Goal: Complete application form: Complete application form

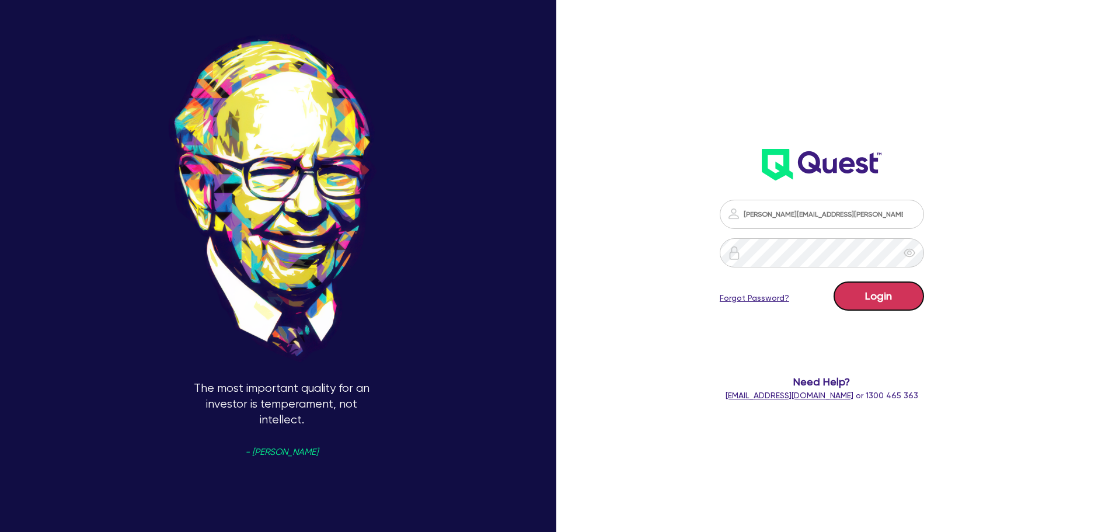
click at [867, 302] on button "Login" at bounding box center [878, 295] width 90 height 29
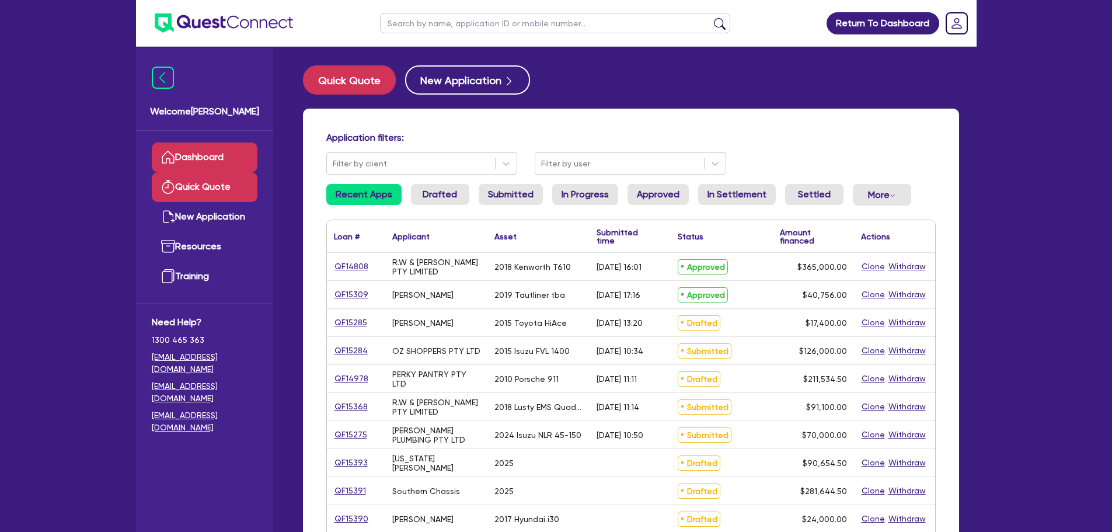
click at [189, 186] on link "Quick Quote" at bounding box center [205, 187] width 106 height 30
select select "Other"
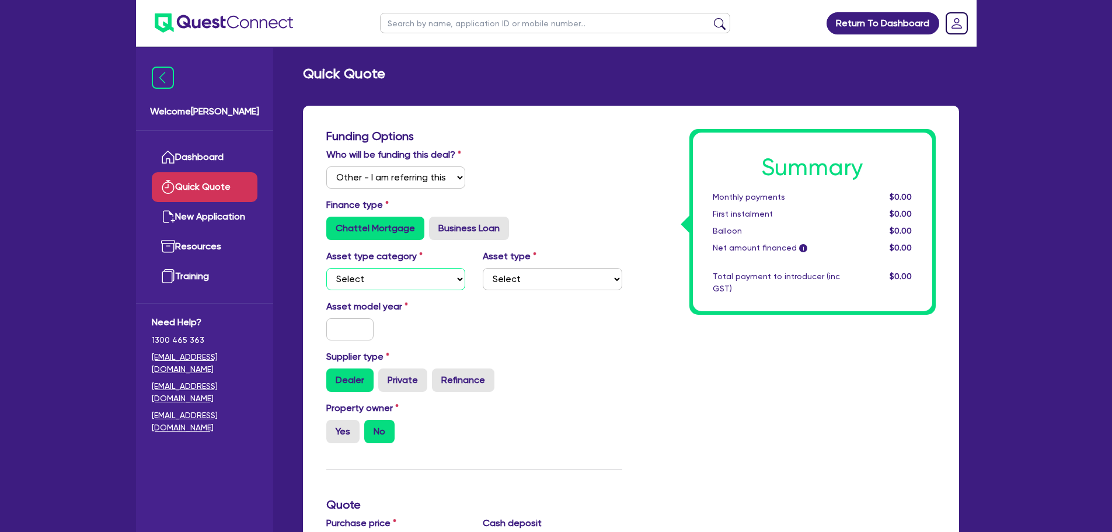
click at [368, 273] on select "Select Cars and light trucks Primary assets Secondary assets Tertiary assets" at bounding box center [395, 279] width 139 height 22
select select "CARS_AND_LIGHT_TRUCKS"
click at [326, 268] on select "Select Cars and light trucks Primary assets Secondary assets Tertiary assets" at bounding box center [395, 279] width 139 height 22
click at [524, 274] on select "Select Passenger vehicles Vans and utes Light trucks up to 4.5 tonne" at bounding box center [552, 279] width 139 height 22
select select "PASSENGER_VEHICLES"
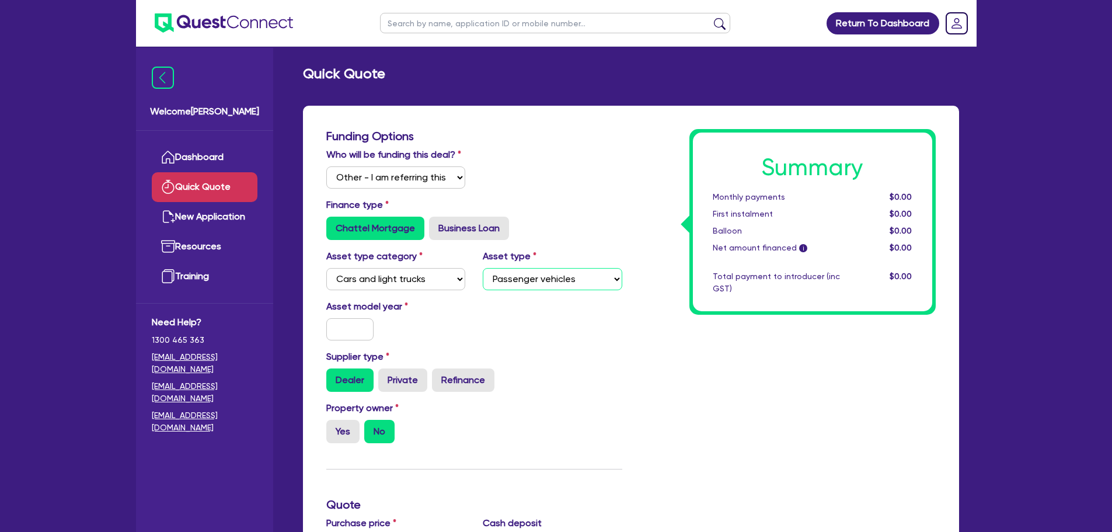
click at [483, 268] on select "Select Passenger vehicles Vans and utes Light trucks up to 4.5 tonne" at bounding box center [552, 279] width 139 height 22
click at [340, 341] on div "Asset model year" at bounding box center [473, 324] width 313 height 50
click at [342, 338] on input "text" at bounding box center [350, 329] width 48 height 22
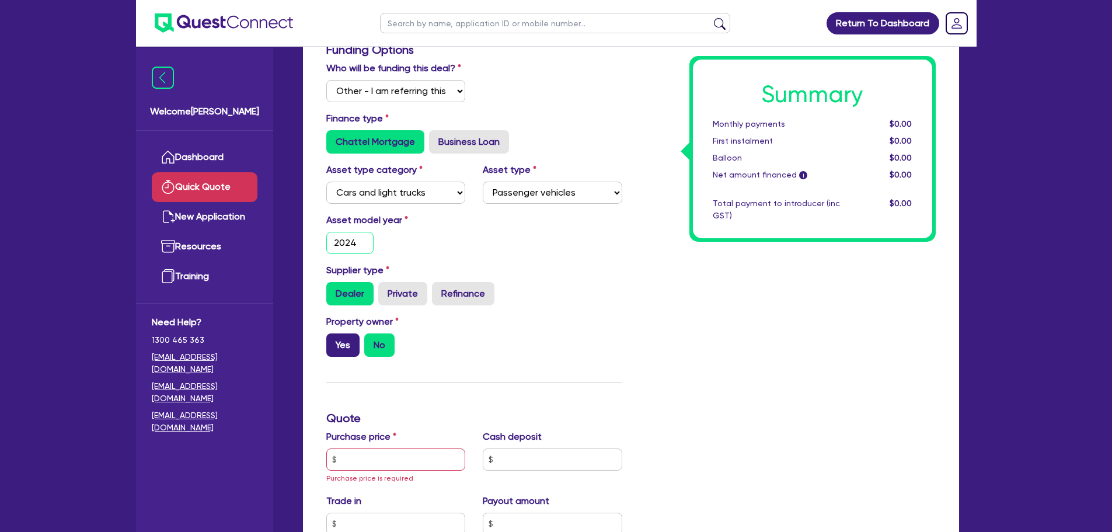
type input "2024"
click at [341, 348] on label "Yes" at bounding box center [342, 344] width 33 height 23
click at [334, 341] on input "Yes" at bounding box center [330, 337] width 8 height 8
radio input "true"
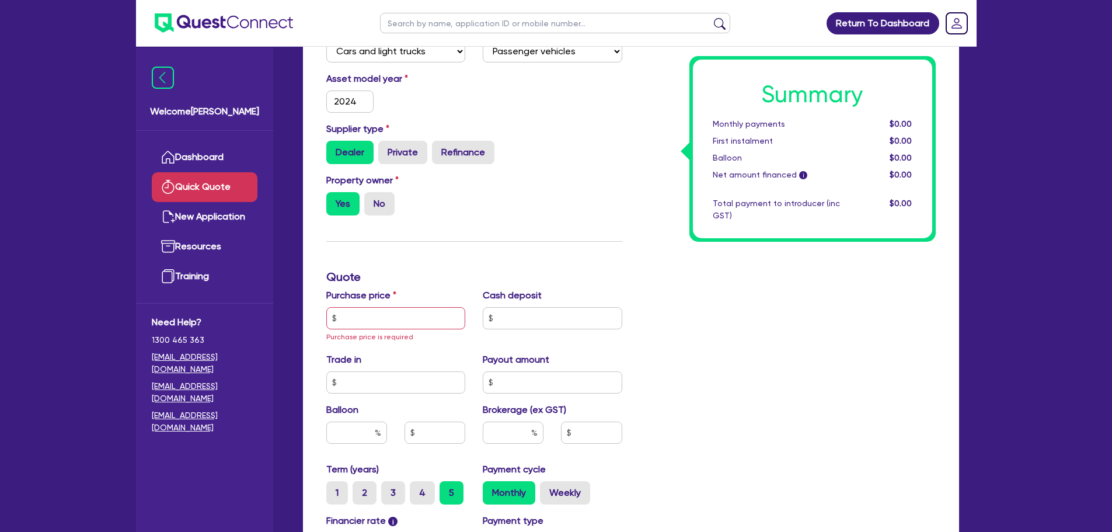
scroll to position [228, 0]
click at [363, 324] on input "text" at bounding box center [395, 317] width 139 height 22
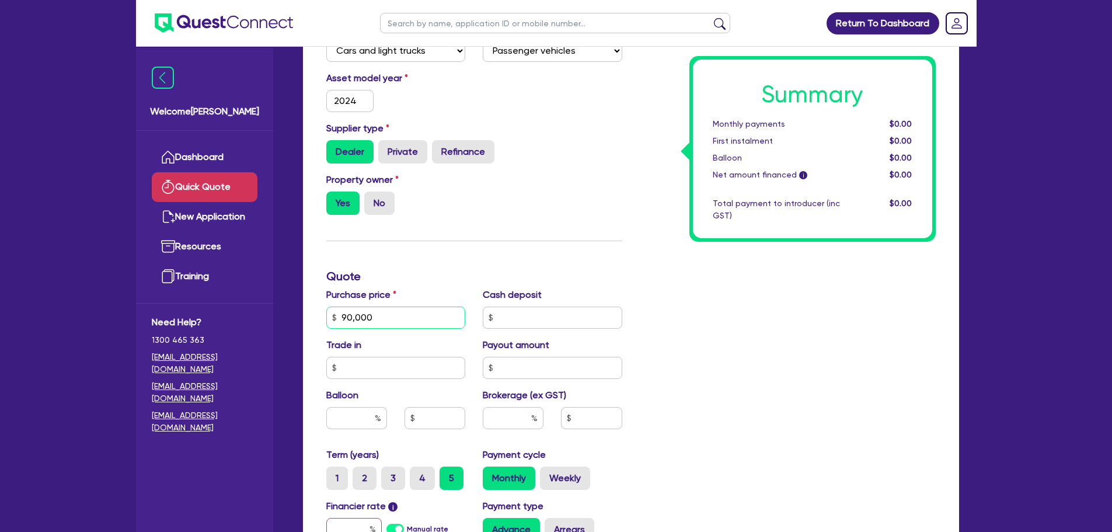
type input "90,000"
click at [418, 273] on h3 "Quote" at bounding box center [474, 276] width 296 height 14
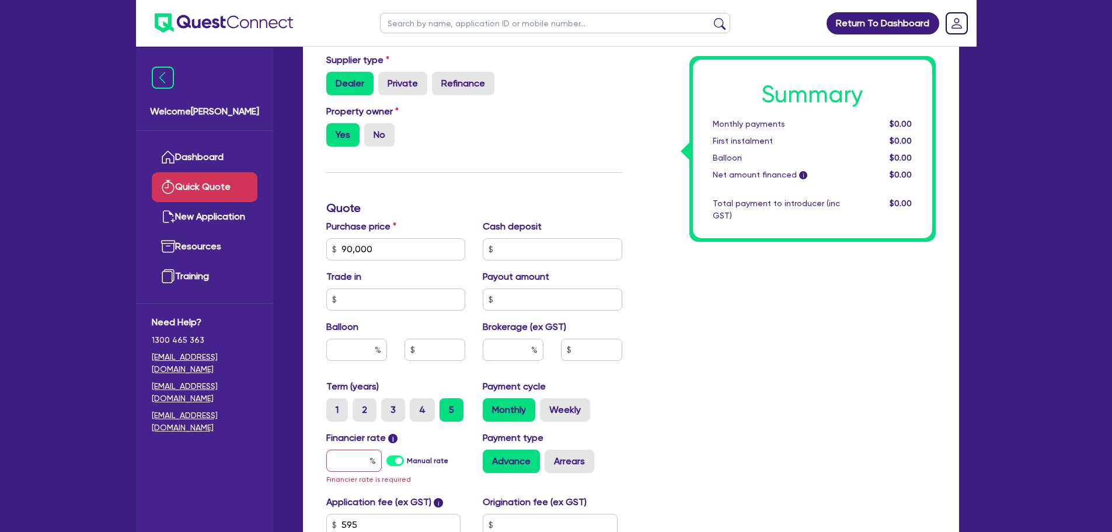
scroll to position [298, 0]
click at [356, 463] on input "text" at bounding box center [353, 459] width 55 height 22
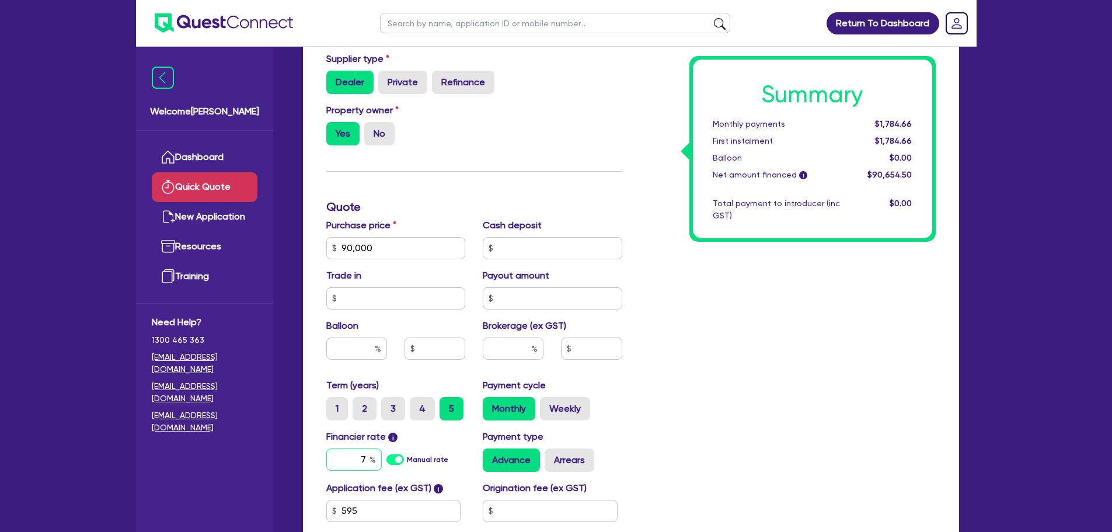
type input "7"
click at [702, 410] on div "Summary Monthly payments $1,784.66 First instalment $1,784.66 Balloon $0.00 Net…" at bounding box center [787, 206] width 313 height 751
click at [511, 358] on input "text" at bounding box center [513, 348] width 61 height 22
type input "5"
type input "4,532.73"
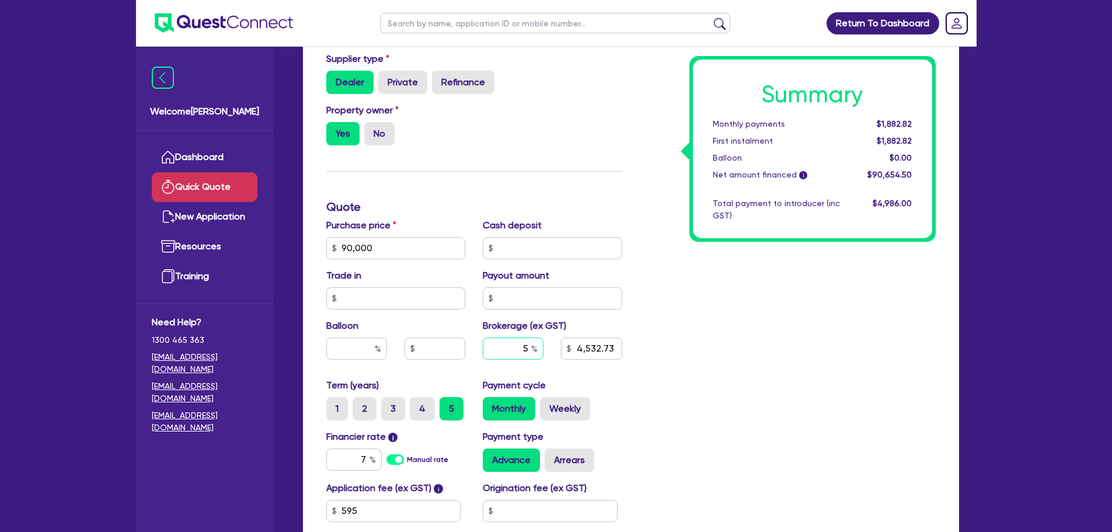
type input "5"
click at [707, 388] on div "Summary Monthly payments $1,882.82 First instalment $1,882.82 Balloon $0.00 Net…" at bounding box center [787, 206] width 313 height 751
click at [367, 456] on input "7" at bounding box center [353, 459] width 55 height 22
type input "4,532.73"
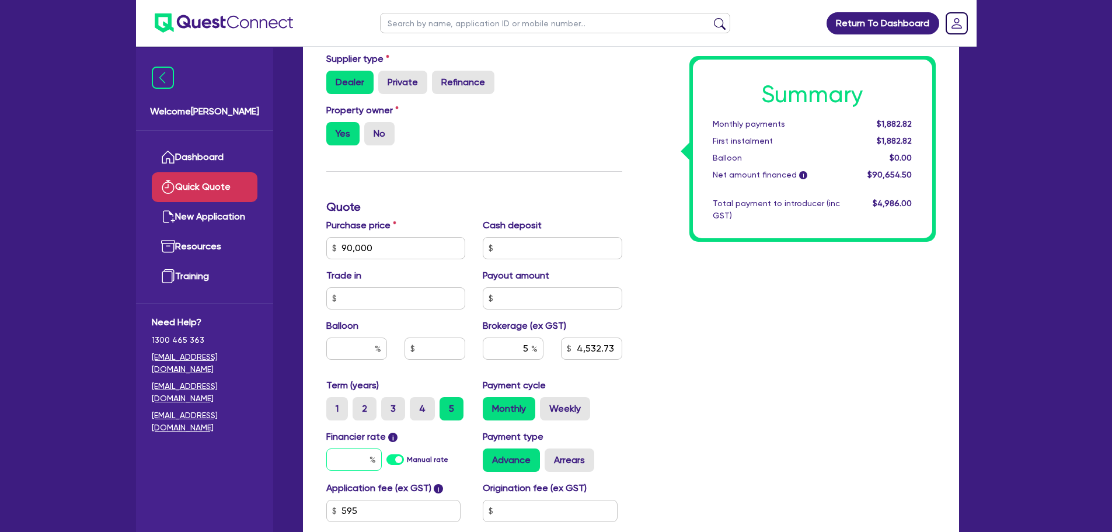
type input "6"
type input "4,532.73"
type input "6."
type input "4,532.73"
type input "6.5"
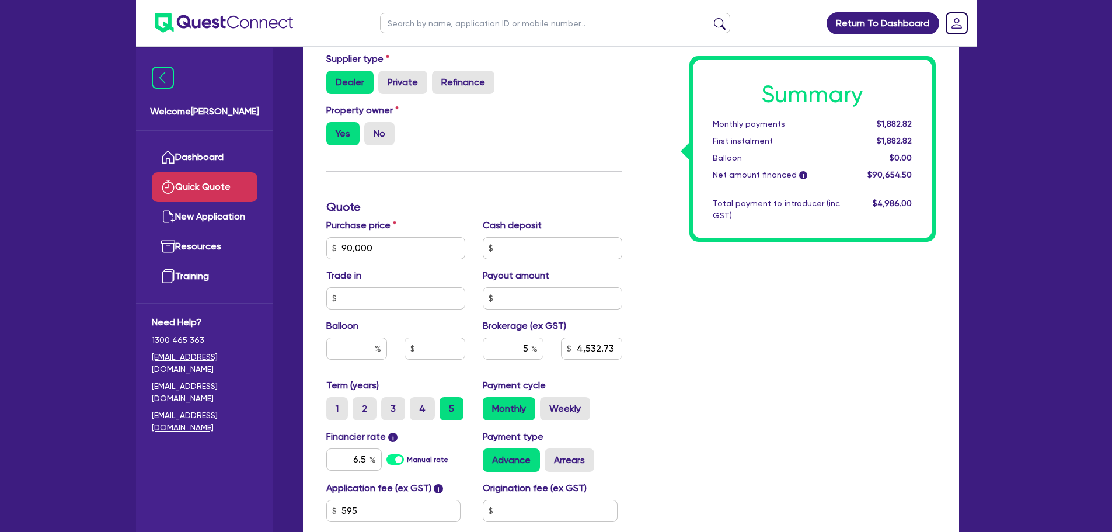
type input "4,532.73"
click at [734, 364] on div "Summary Monthly payments $1,861.24 First instalment $1,861.24 Balloon $0.00 Net…" at bounding box center [787, 206] width 313 height 751
click at [525, 353] on input "5" at bounding box center [513, 348] width 61 height 22
type input "4,532.73"
click at [531, 350] on input "text" at bounding box center [513, 348] width 61 height 22
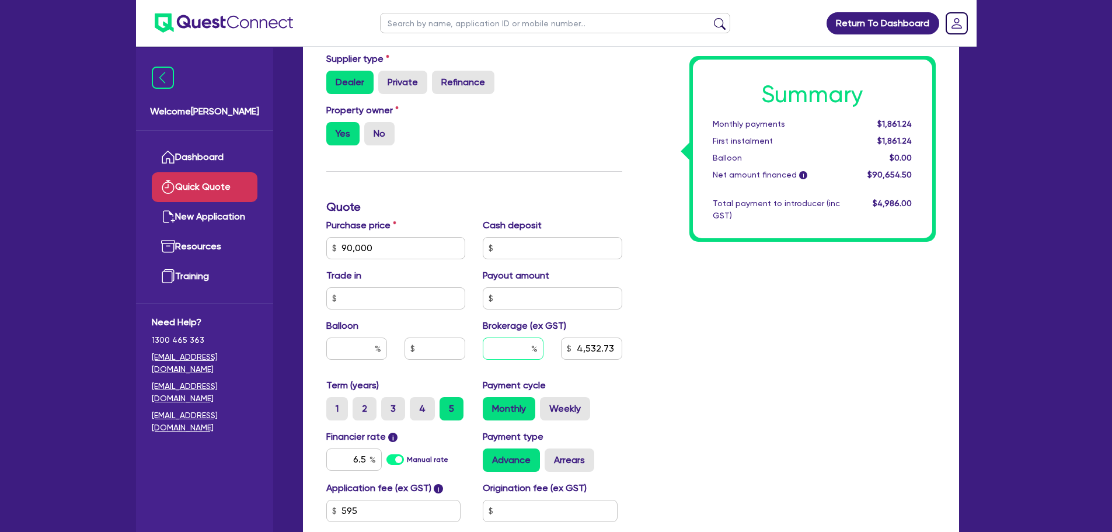
type input "3"
type input "4,532.73"
type input "3"
type input "2,719.64"
click at [627, 353] on div "2,719.64" at bounding box center [591, 348] width 78 height 22
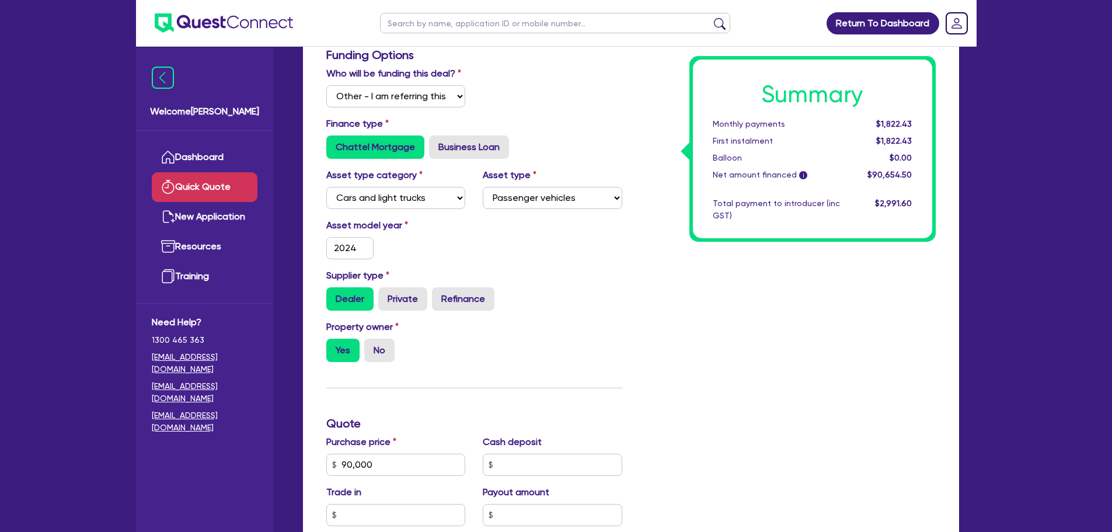
scroll to position [0, 0]
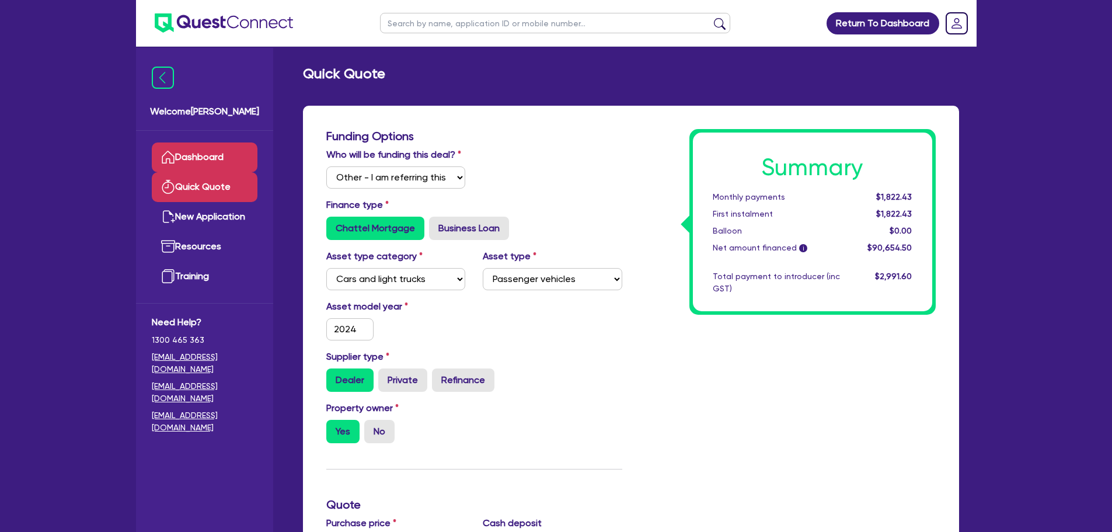
click at [179, 163] on link "Dashboard" at bounding box center [205, 157] width 106 height 30
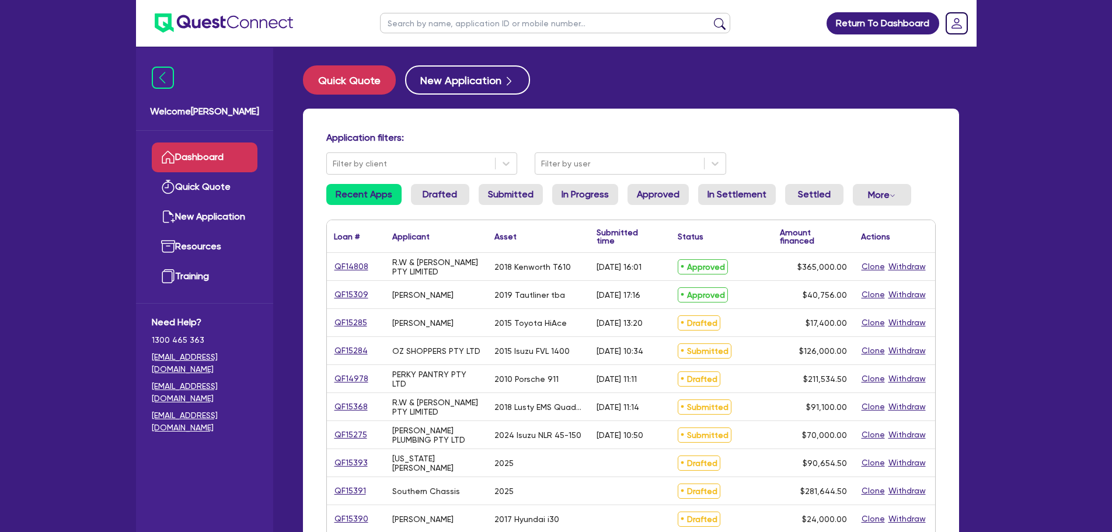
click at [420, 30] on input "text" at bounding box center [555, 23] width 350 height 20
type input "amber"
click at [710, 18] on button "submit" at bounding box center [719, 26] width 19 height 16
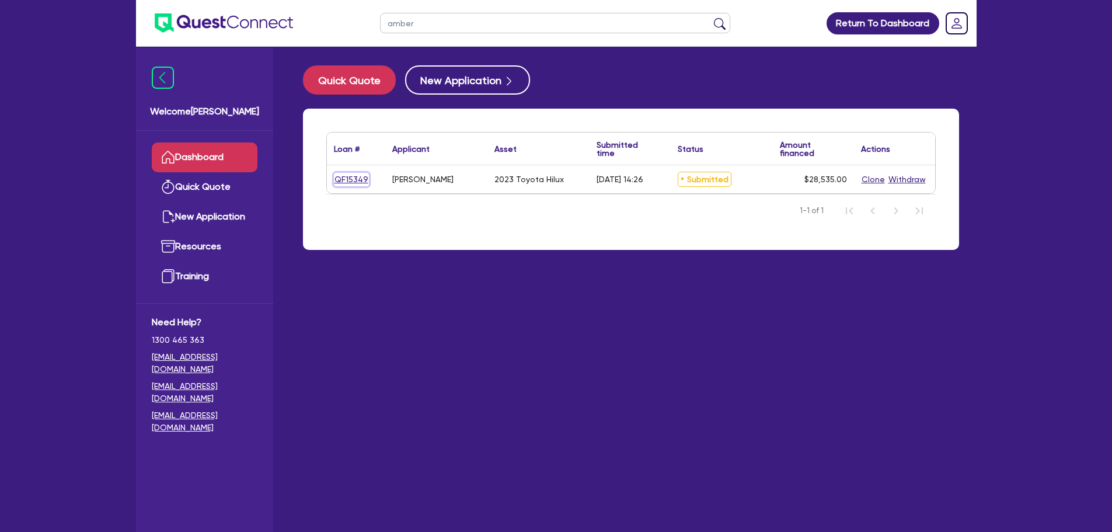
click at [346, 181] on link "QF15349" at bounding box center [351, 179] width 35 height 13
select select "Other"
select select "CARS_AND_LIGHT_TRUCKS"
select select "PASSENGER_VEHICLES"
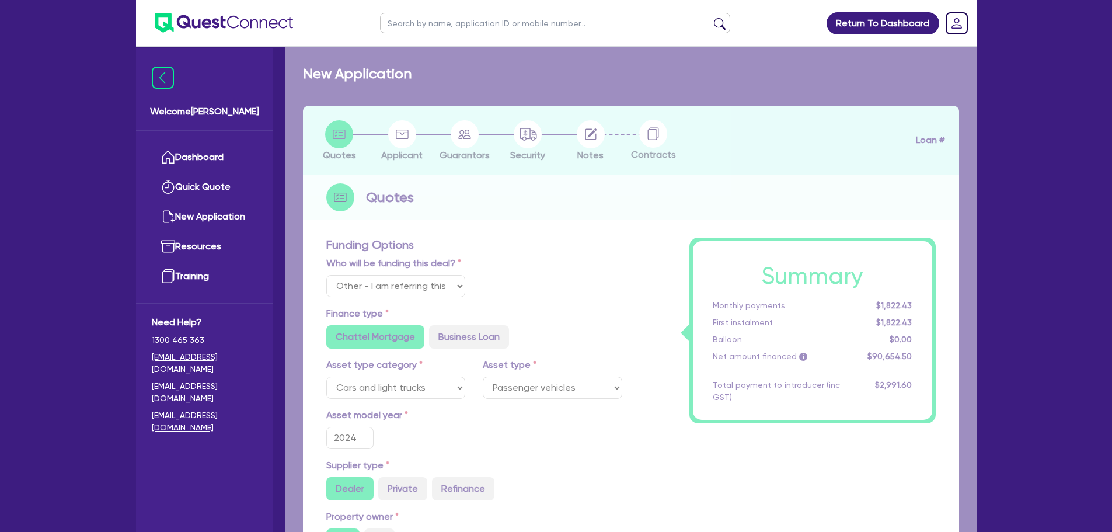
type input "2023"
radio input "false"
radio input "true"
type input "30,000"
type input "3,000"
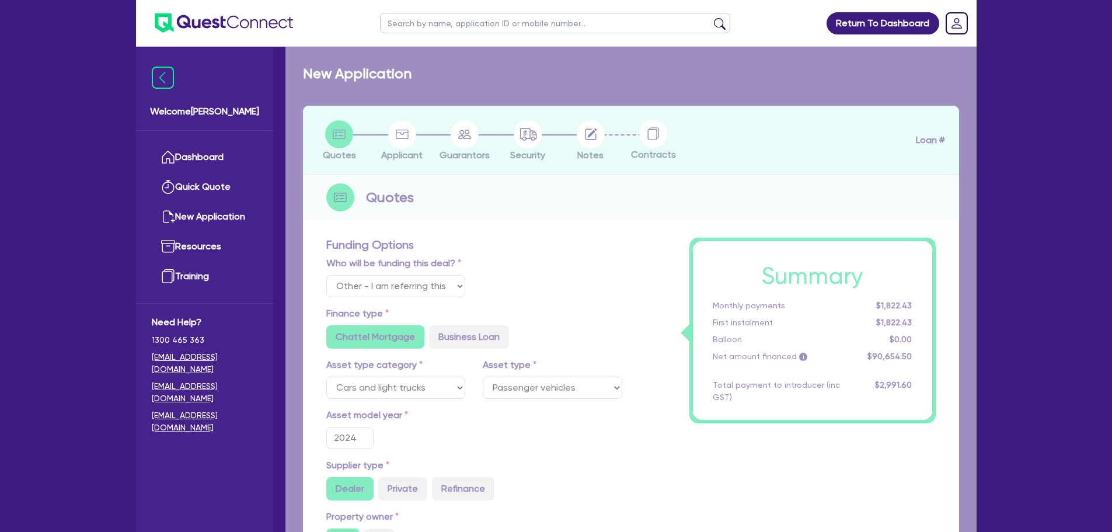
type input "8"
type input "2,282.8"
radio input "false"
radio input "true"
type input "12.45"
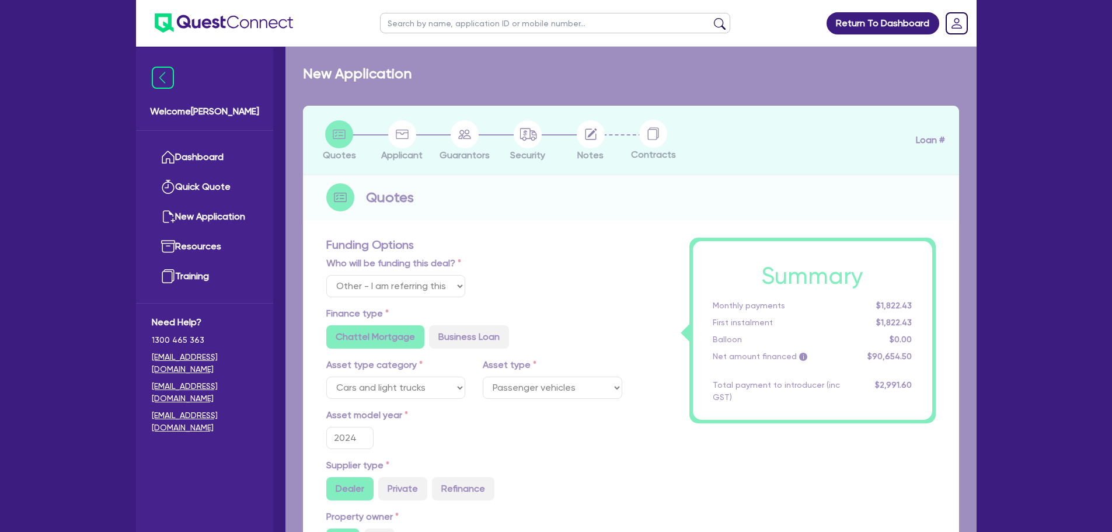
type input "495.45"
type input "900"
radio input "true"
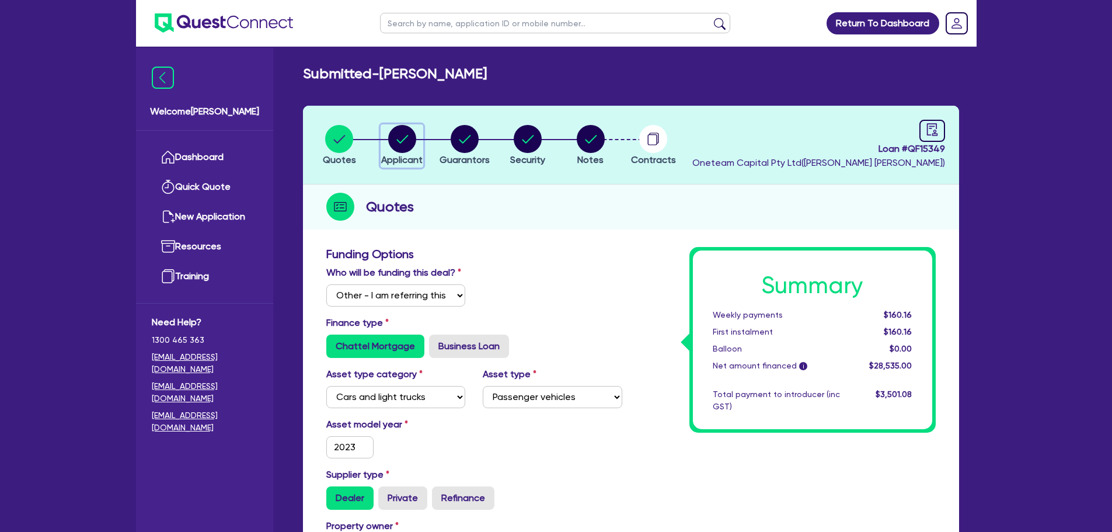
click at [397, 138] on circle "button" at bounding box center [402, 139] width 28 height 28
select select "SOLE_TRADER"
select select "ADMINISTRATIVE_SUPPORT"
select select "DOMESTIC_COMMERCIAL_CLEANING"
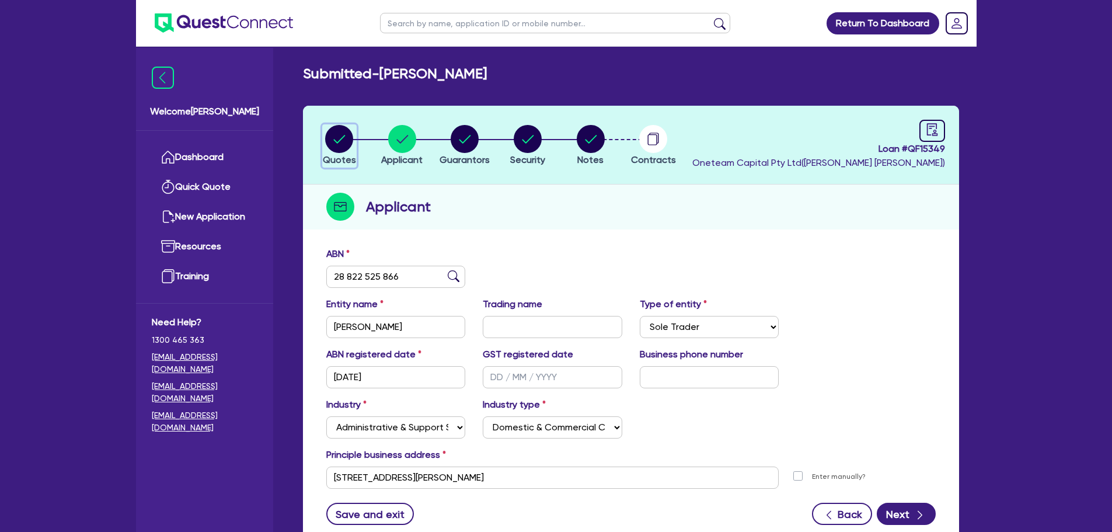
click at [328, 140] on circle "button" at bounding box center [339, 139] width 28 height 28
select select "Other"
select select "CARS_AND_LIGHT_TRUCKS"
select select "PASSENGER_VEHICLES"
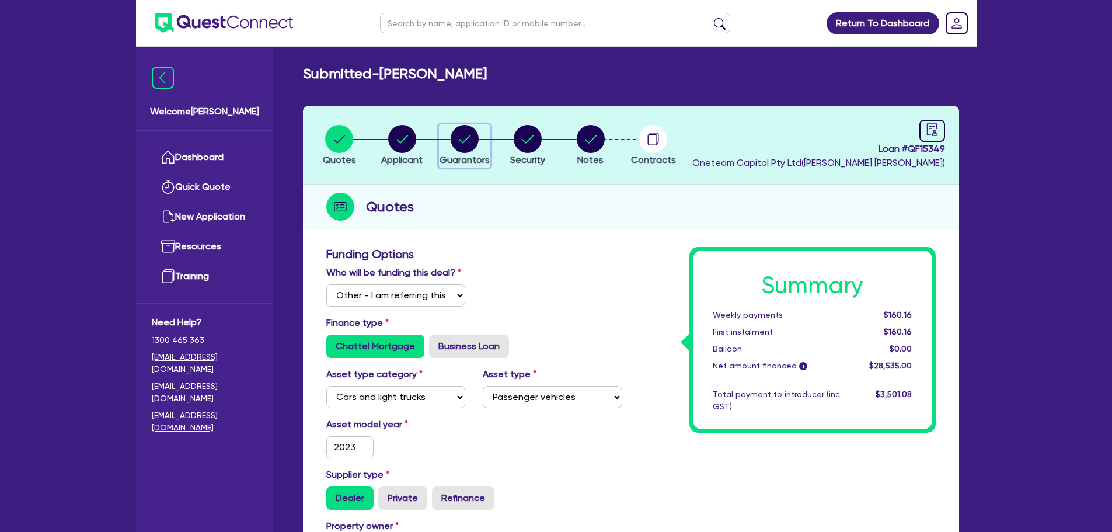
click at [461, 135] on circle "button" at bounding box center [465, 139] width 28 height 28
select select "MISS"
select select "[GEOGRAPHIC_DATA]"
select select "SINGLE"
select select "VEHICLE"
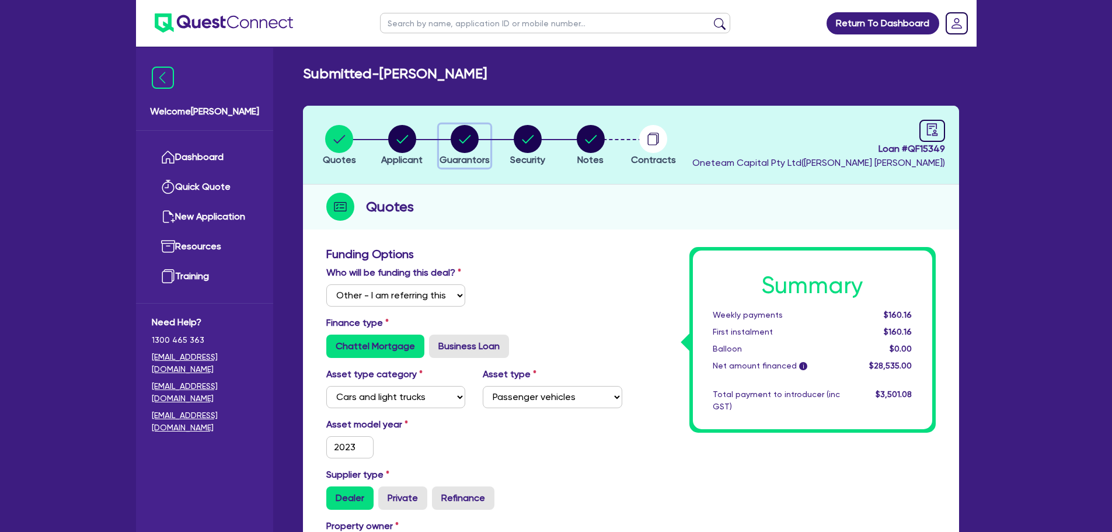
select select "VEHICLE"
select select "CASH"
